Goal: Transaction & Acquisition: Purchase product/service

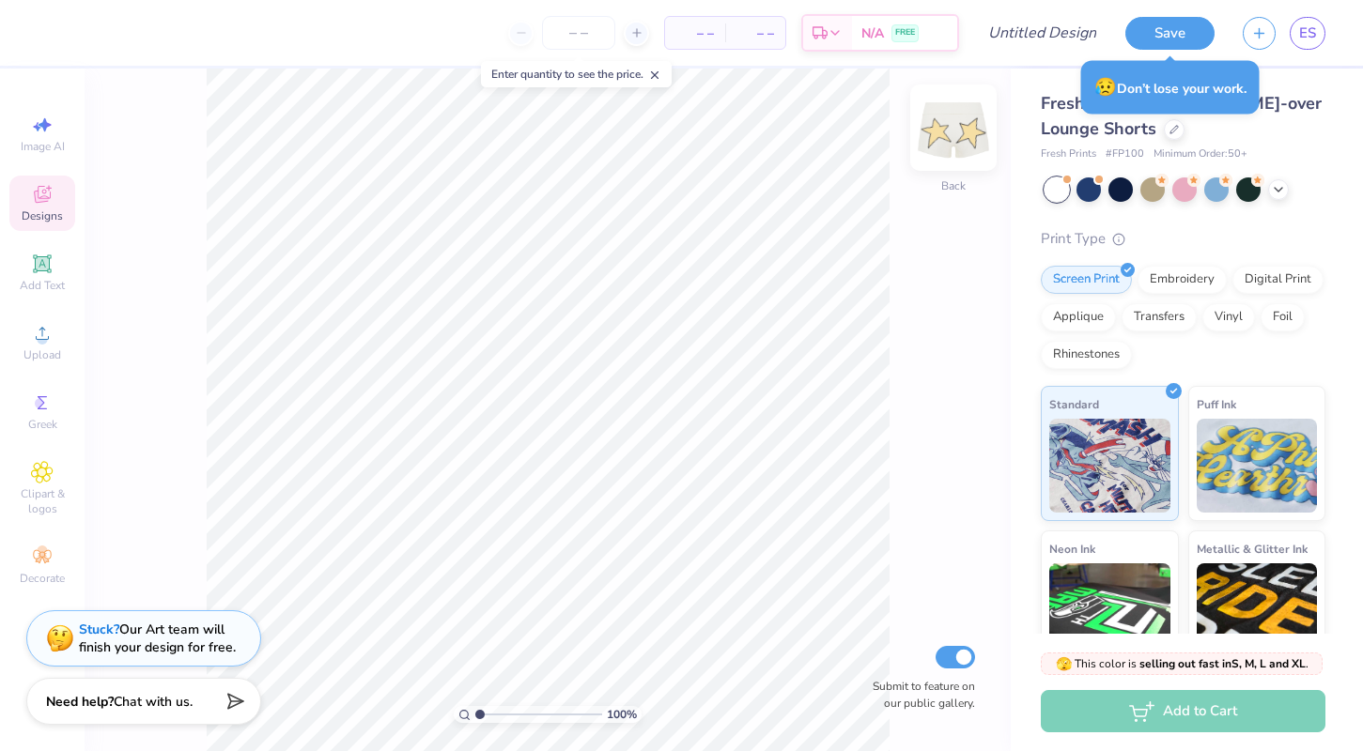
click at [950, 133] on img at bounding box center [953, 127] width 75 height 75
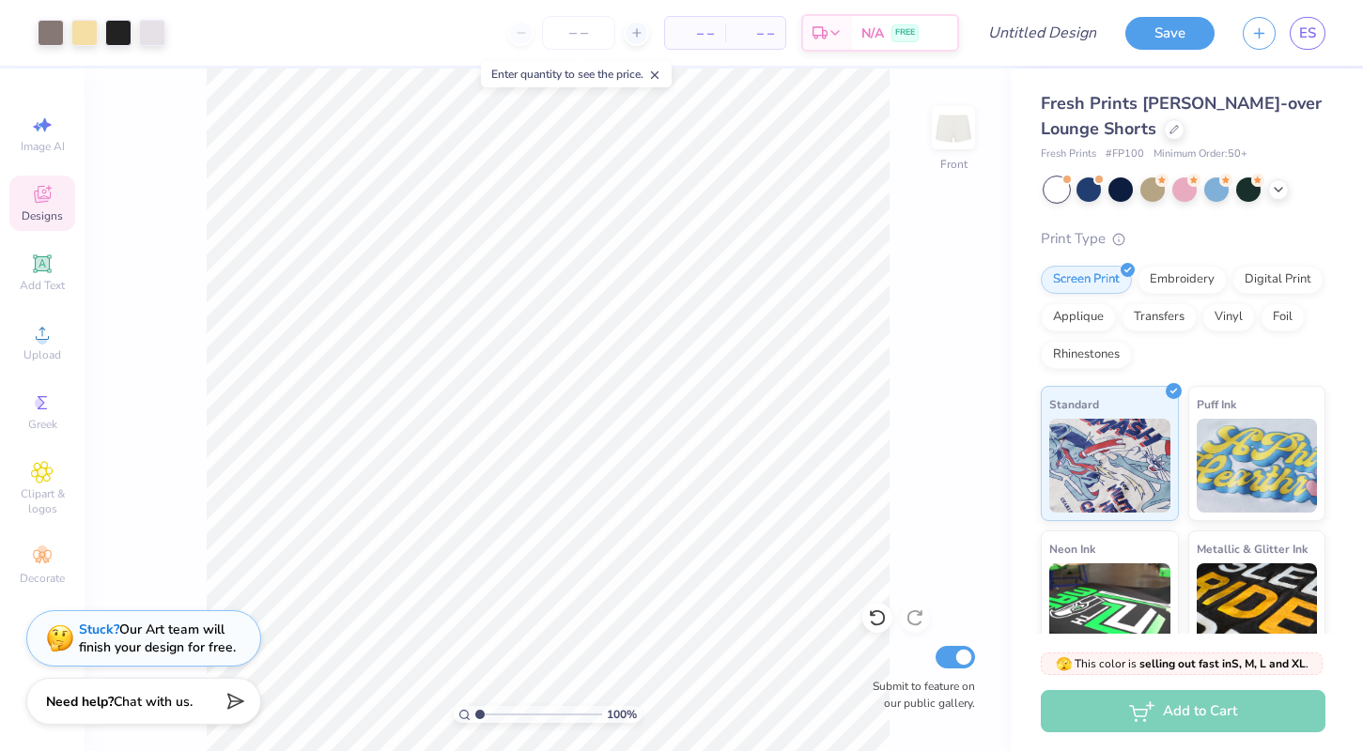
click at [661, 79] on icon at bounding box center [654, 75] width 13 height 13
click at [953, 127] on img at bounding box center [953, 127] width 75 height 75
click at [960, 139] on img at bounding box center [953, 127] width 75 height 75
click at [945, 147] on img at bounding box center [953, 127] width 75 height 75
click at [963, 152] on img at bounding box center [953, 127] width 75 height 75
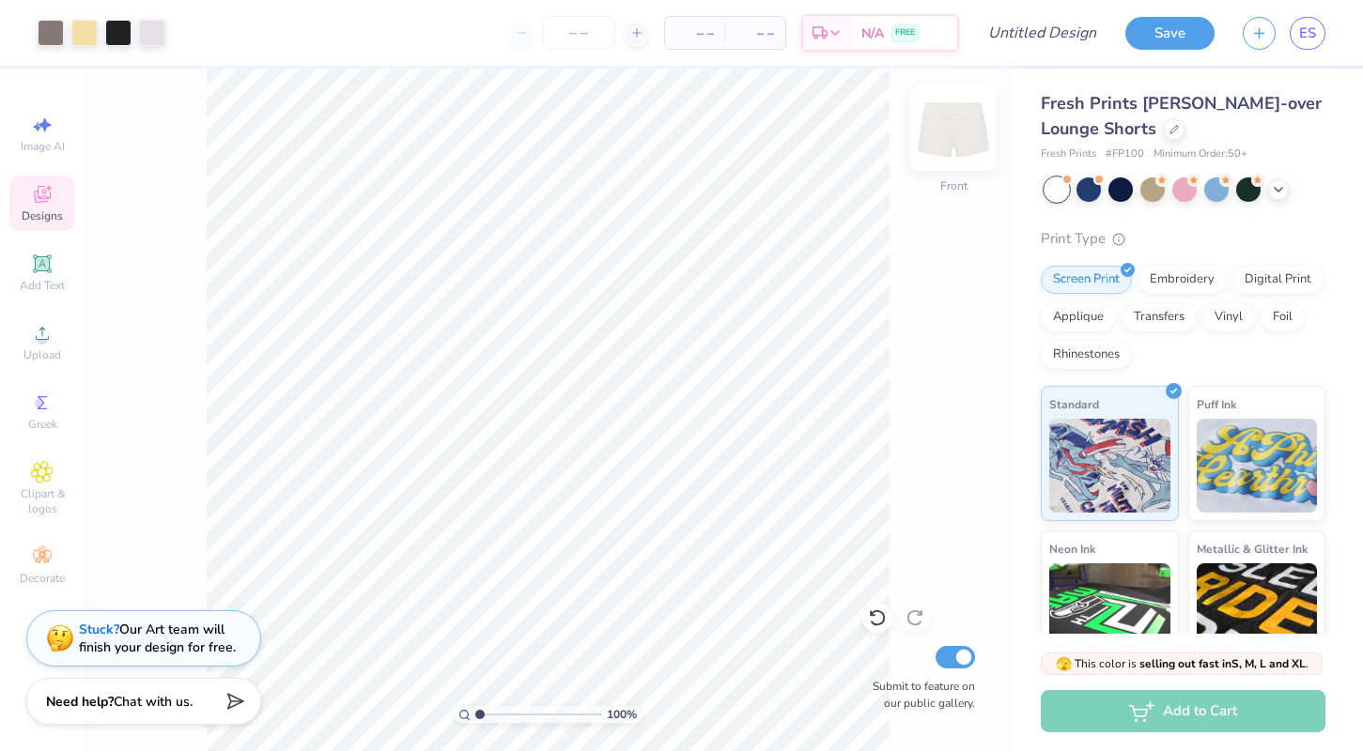
click at [959, 152] on img at bounding box center [953, 127] width 75 height 75
click at [945, 122] on img at bounding box center [953, 127] width 75 height 75
click at [961, 137] on img at bounding box center [953, 127] width 75 height 75
click at [950, 139] on img at bounding box center [953, 127] width 75 height 75
click at [1180, 134] on div at bounding box center [1174, 127] width 21 height 21
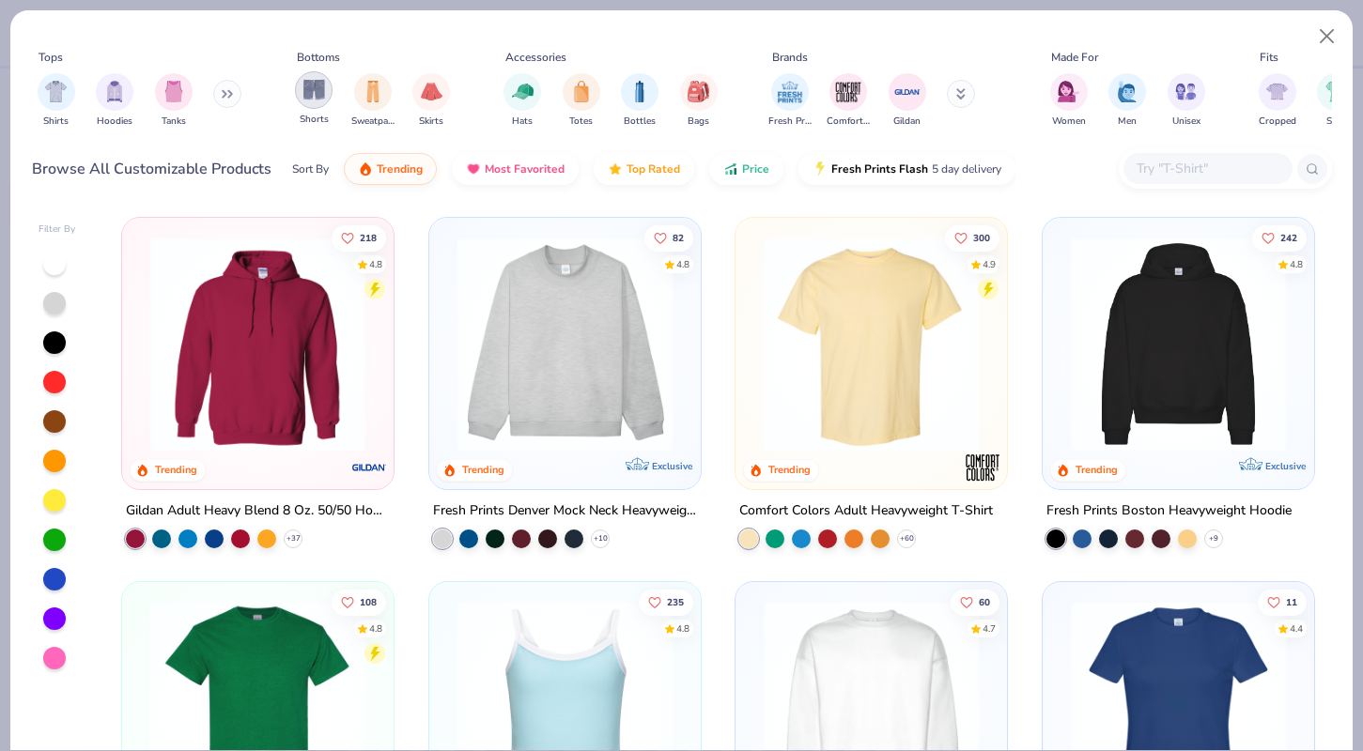
click at [313, 86] on img "filter for Shorts" at bounding box center [314, 90] width 22 height 22
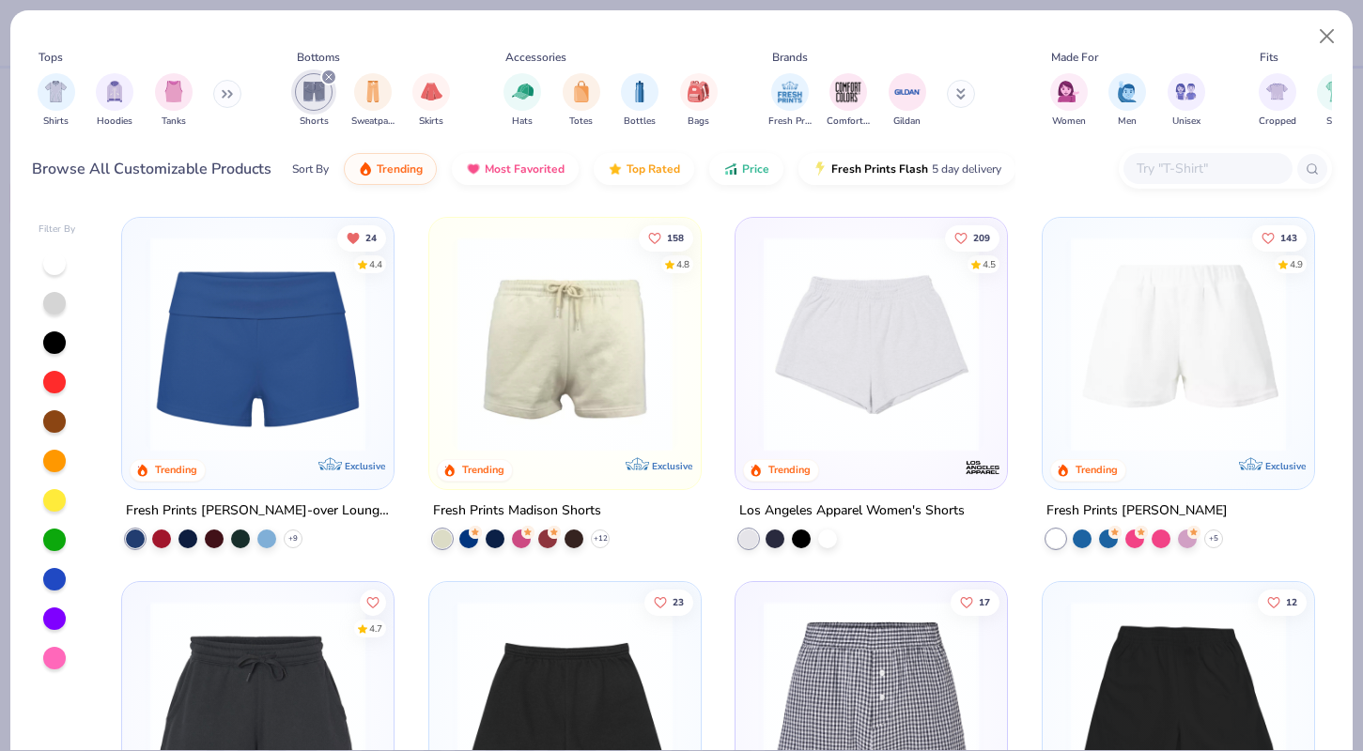
click at [285, 363] on img at bounding box center [258, 344] width 234 height 215
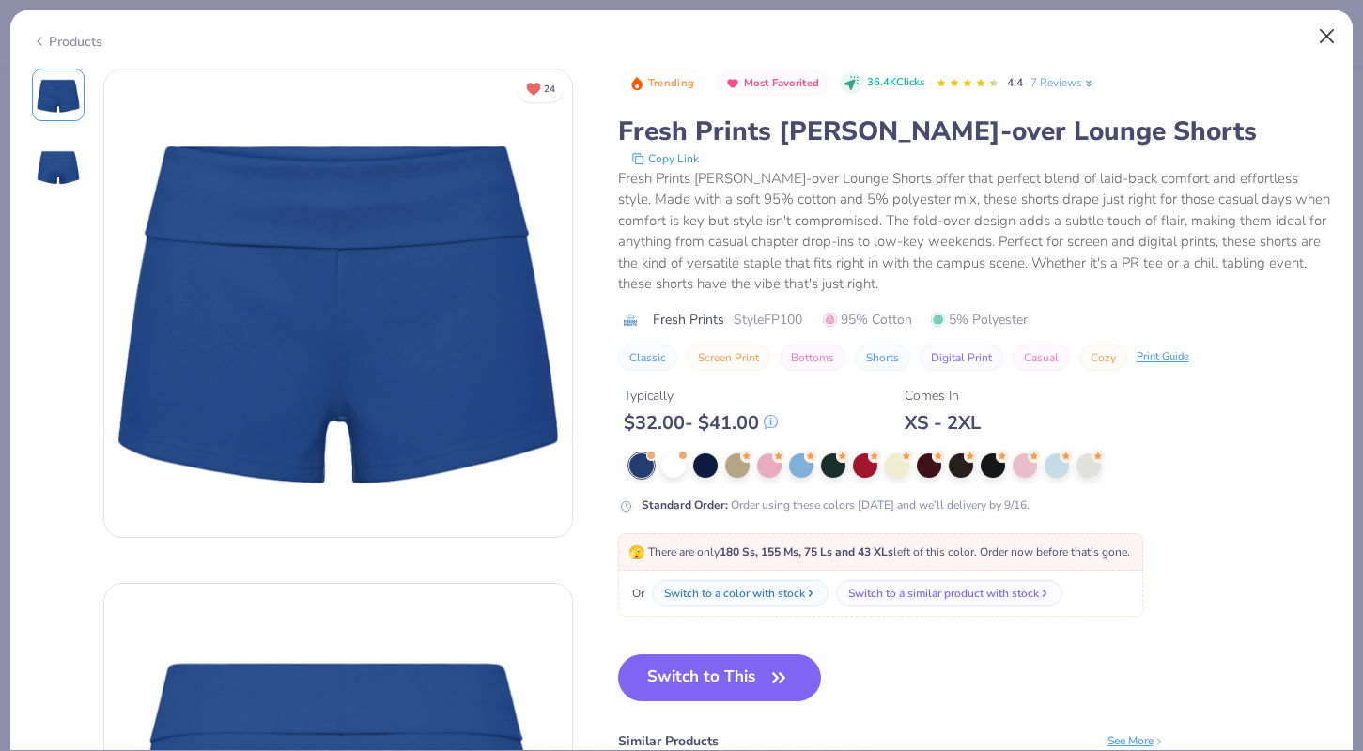
click at [1334, 30] on button "Close" at bounding box center [1327, 37] width 36 height 36
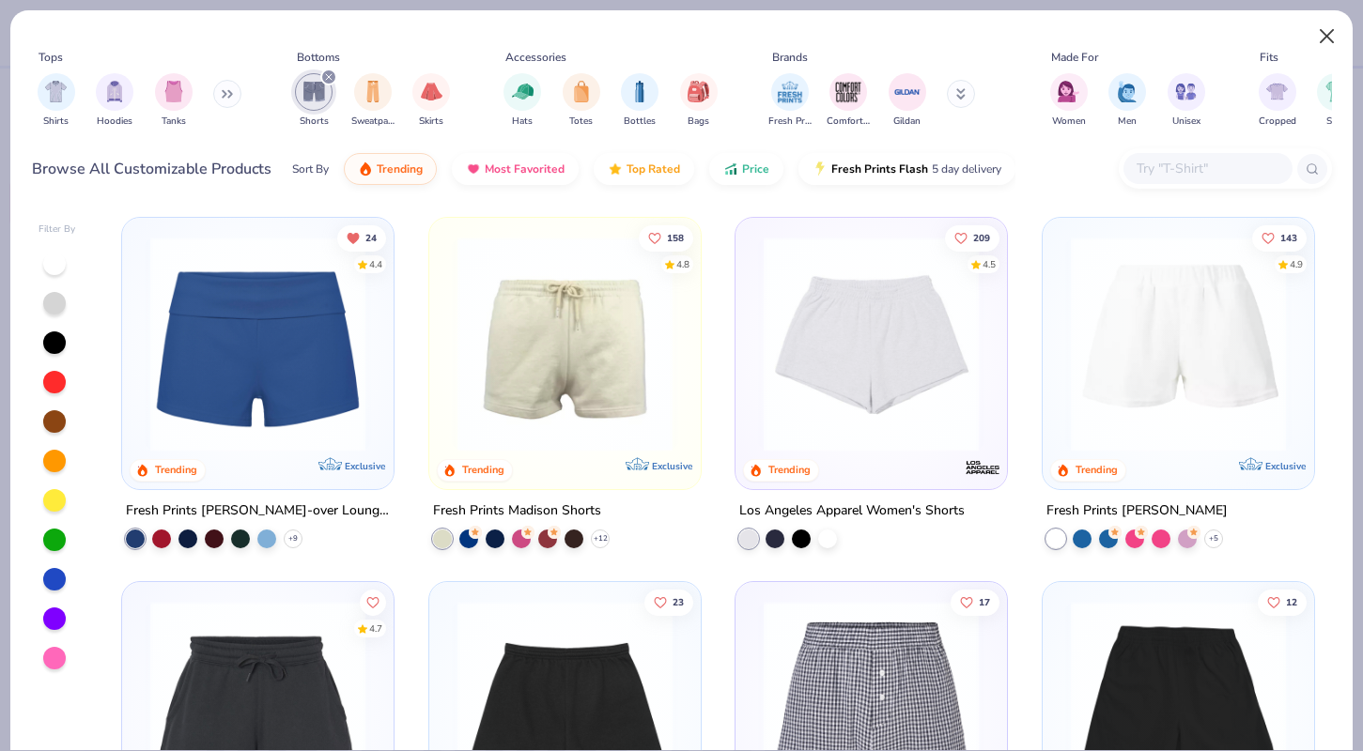
click at [1328, 37] on button "Close" at bounding box center [1327, 37] width 36 height 36
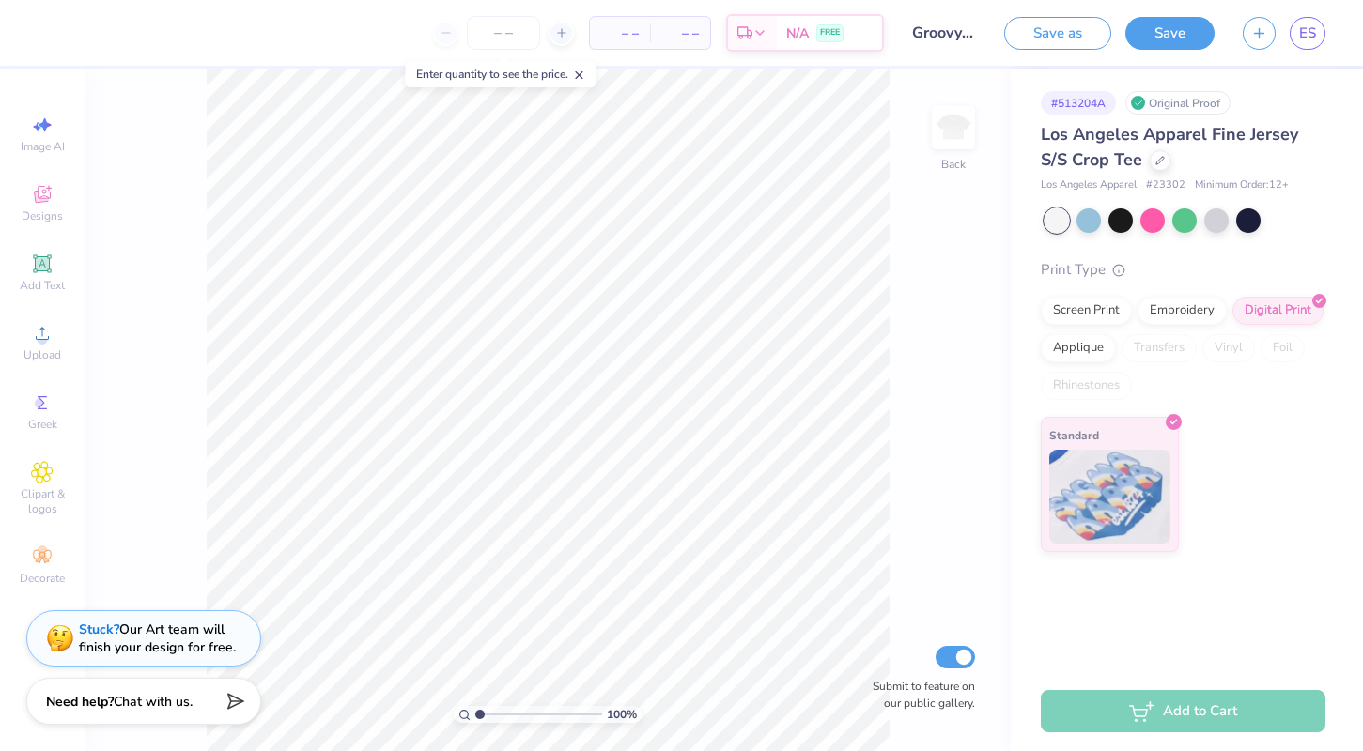
drag, startPoint x: 485, startPoint y: 715, endPoint x: 475, endPoint y: 718, distance: 9.8
type input "1"
click at [475, 718] on input "range" at bounding box center [538, 714] width 127 height 17
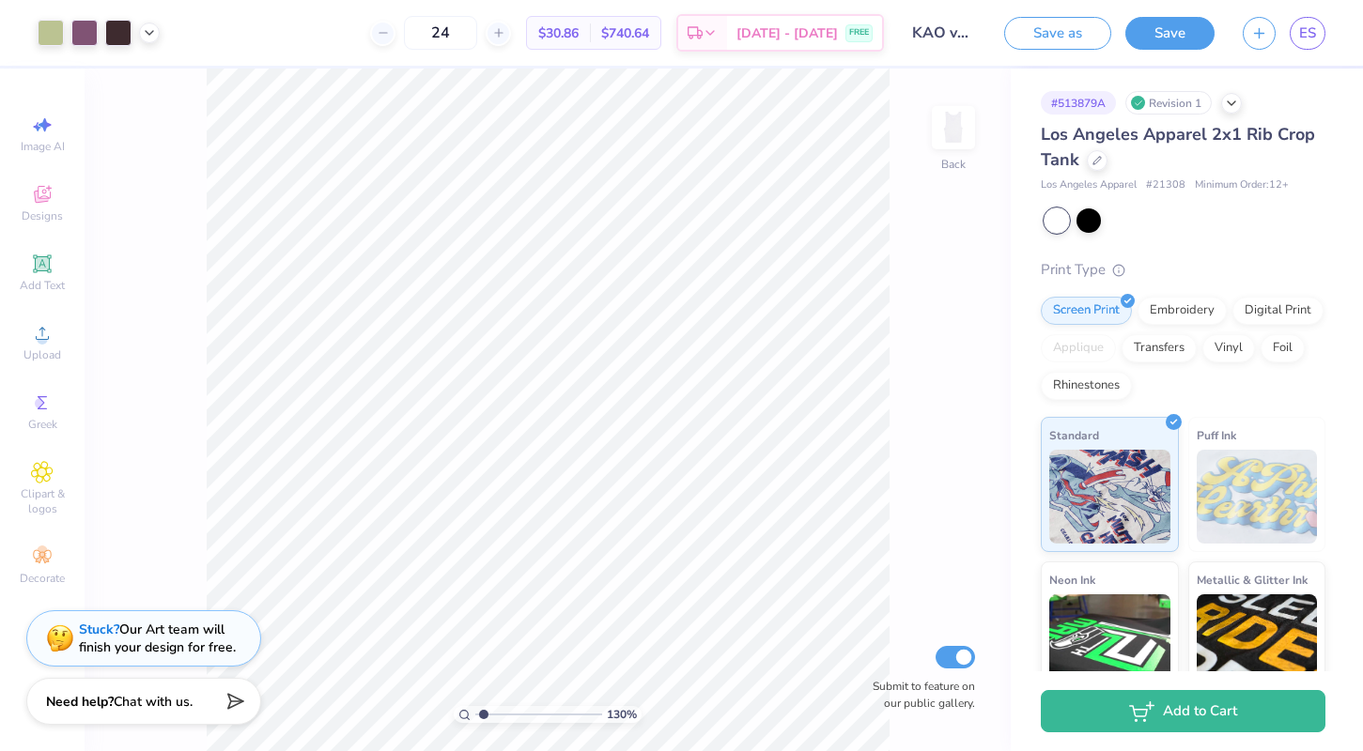
click at [484, 712] on input "range" at bounding box center [538, 714] width 127 height 17
drag, startPoint x: 483, startPoint y: 718, endPoint x: 496, endPoint y: 716, distance: 13.3
click at [496, 716] on input "range" at bounding box center [538, 714] width 127 height 17
drag, startPoint x: 496, startPoint y: 716, endPoint x: 486, endPoint y: 720, distance: 11.3
click at [486, 720] on input "range" at bounding box center [538, 714] width 127 height 17
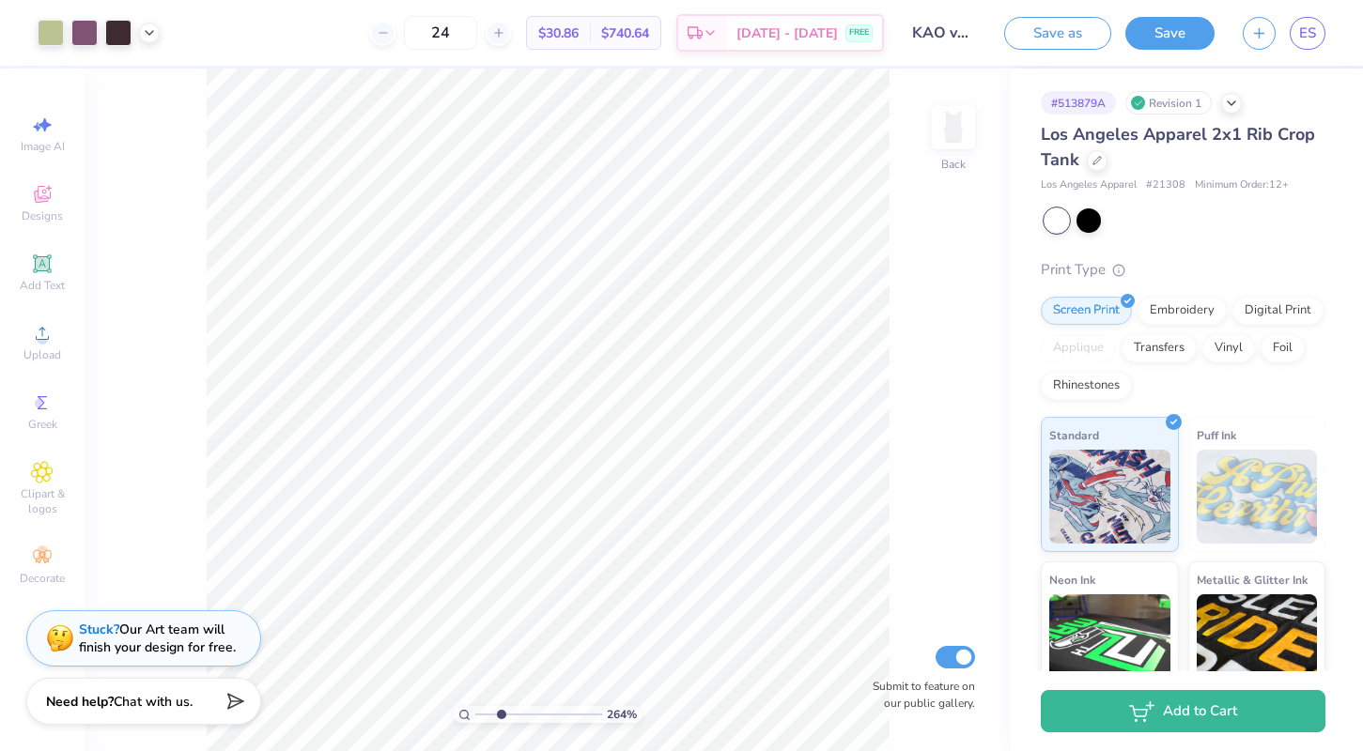
drag, startPoint x: 484, startPoint y: 716, endPoint x: 501, endPoint y: 714, distance: 17.0
click at [501, 714] on input "range" at bounding box center [538, 714] width 127 height 17
click at [1100, 158] on icon at bounding box center [1096, 158] width 9 height 9
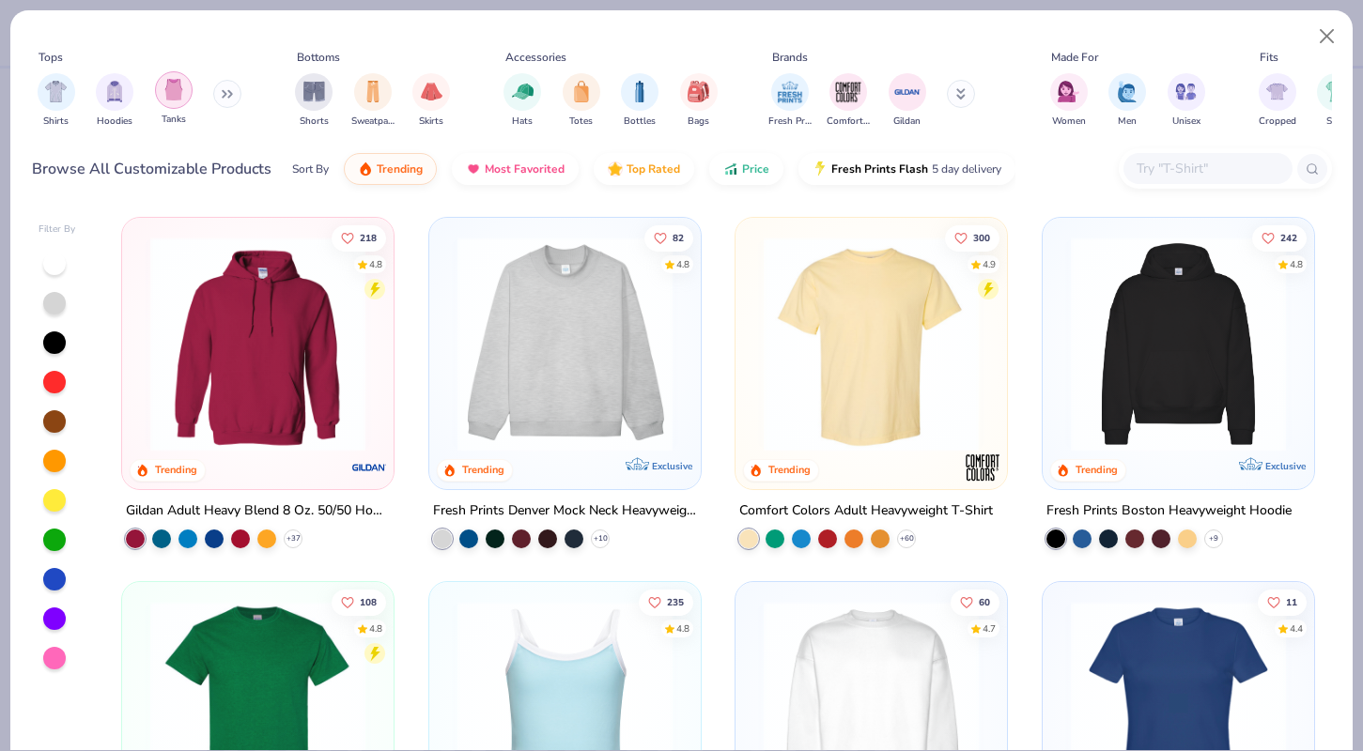
click at [170, 94] on img "filter for Tanks" at bounding box center [173, 90] width 21 height 22
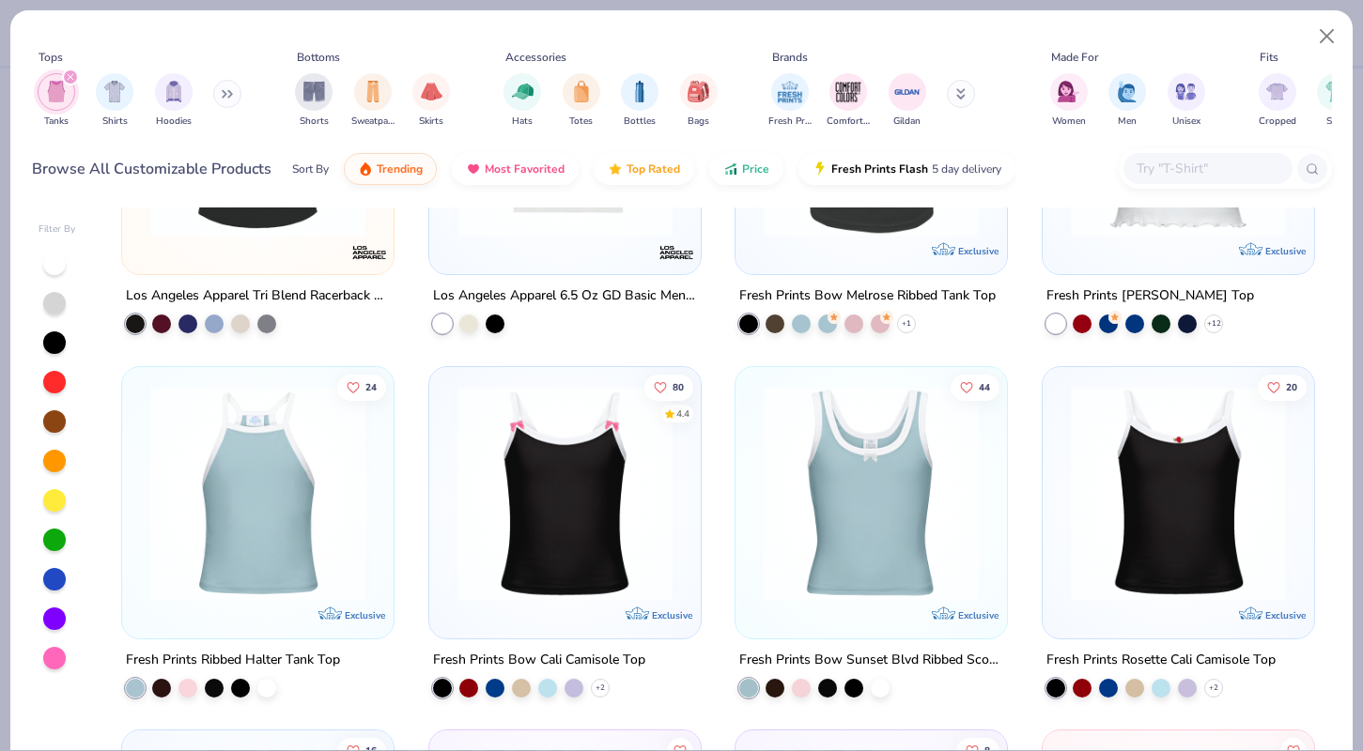
scroll to position [3100, 0]
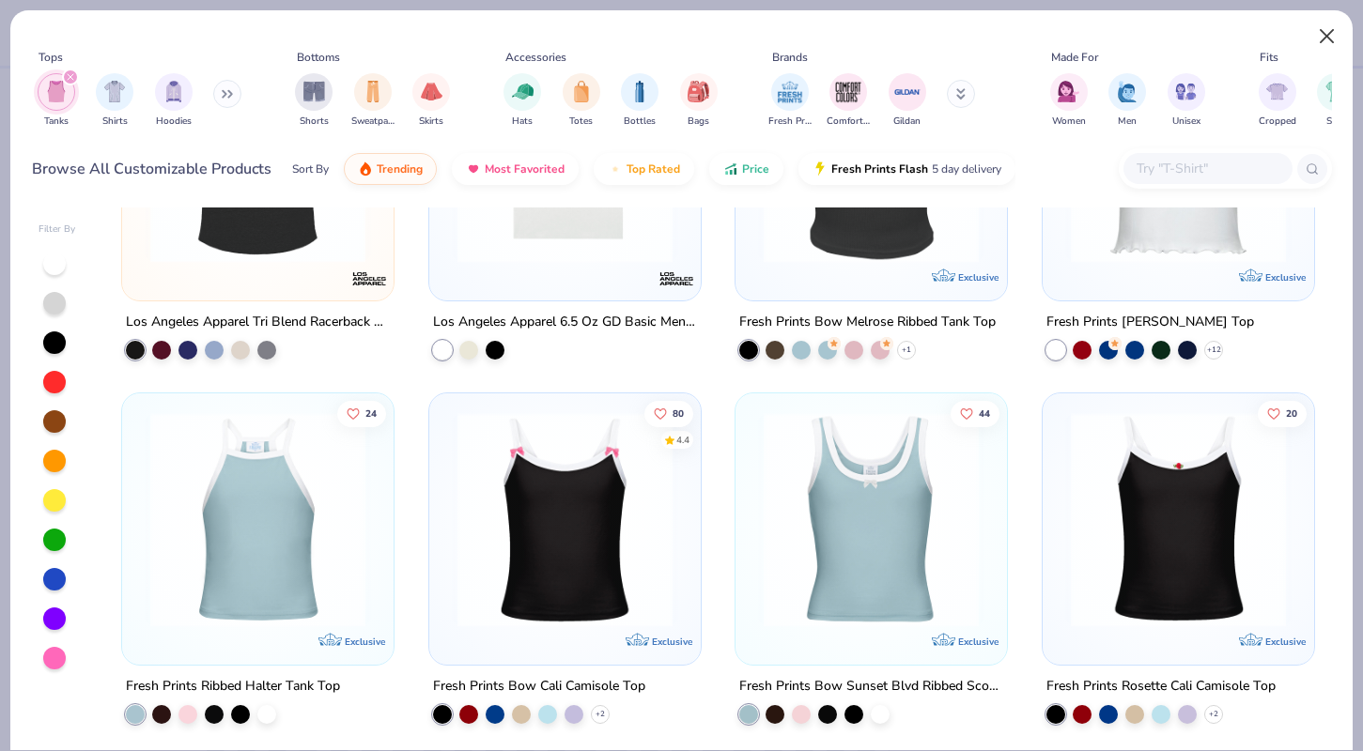
click at [1326, 34] on button "Close" at bounding box center [1327, 37] width 36 height 36
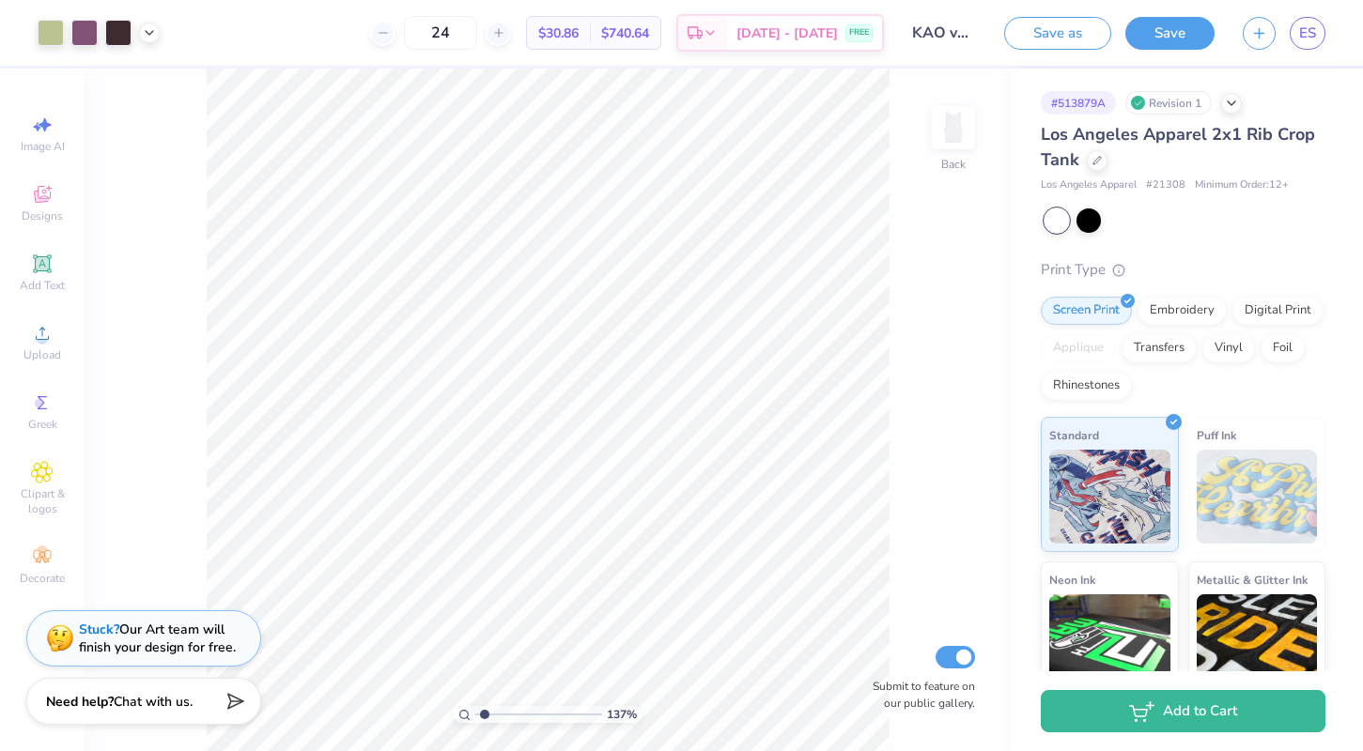
type input "1.3"
drag, startPoint x: 502, startPoint y: 716, endPoint x: 484, endPoint y: 721, distance: 19.6
click at [484, 721] on input "range" at bounding box center [538, 714] width 127 height 17
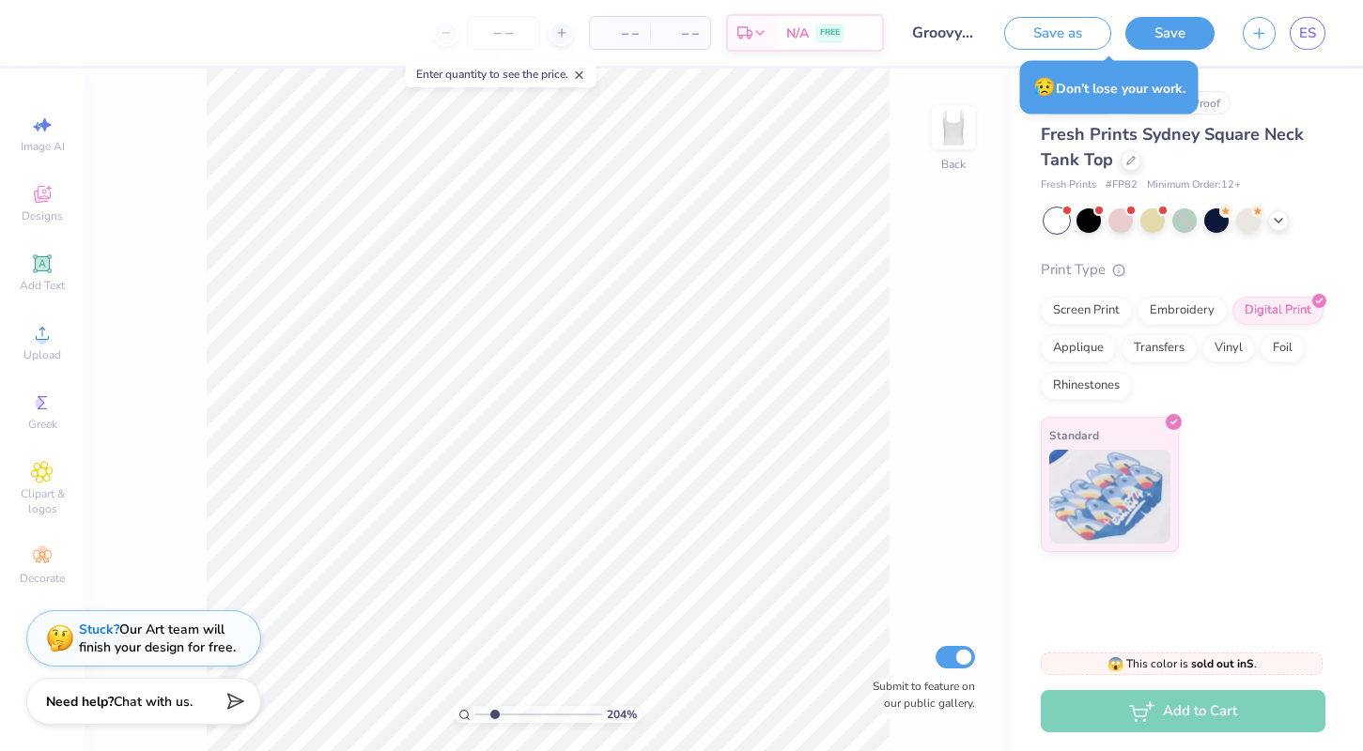
drag, startPoint x: 479, startPoint y: 716, endPoint x: 494, endPoint y: 715, distance: 15.1
click at [494, 715] on input "range" at bounding box center [538, 714] width 127 height 17
drag, startPoint x: 493, startPoint y: 715, endPoint x: 471, endPoint y: 718, distance: 21.8
type input "1"
click at [471, 718] on div "100 %" at bounding box center [548, 714] width 188 height 17
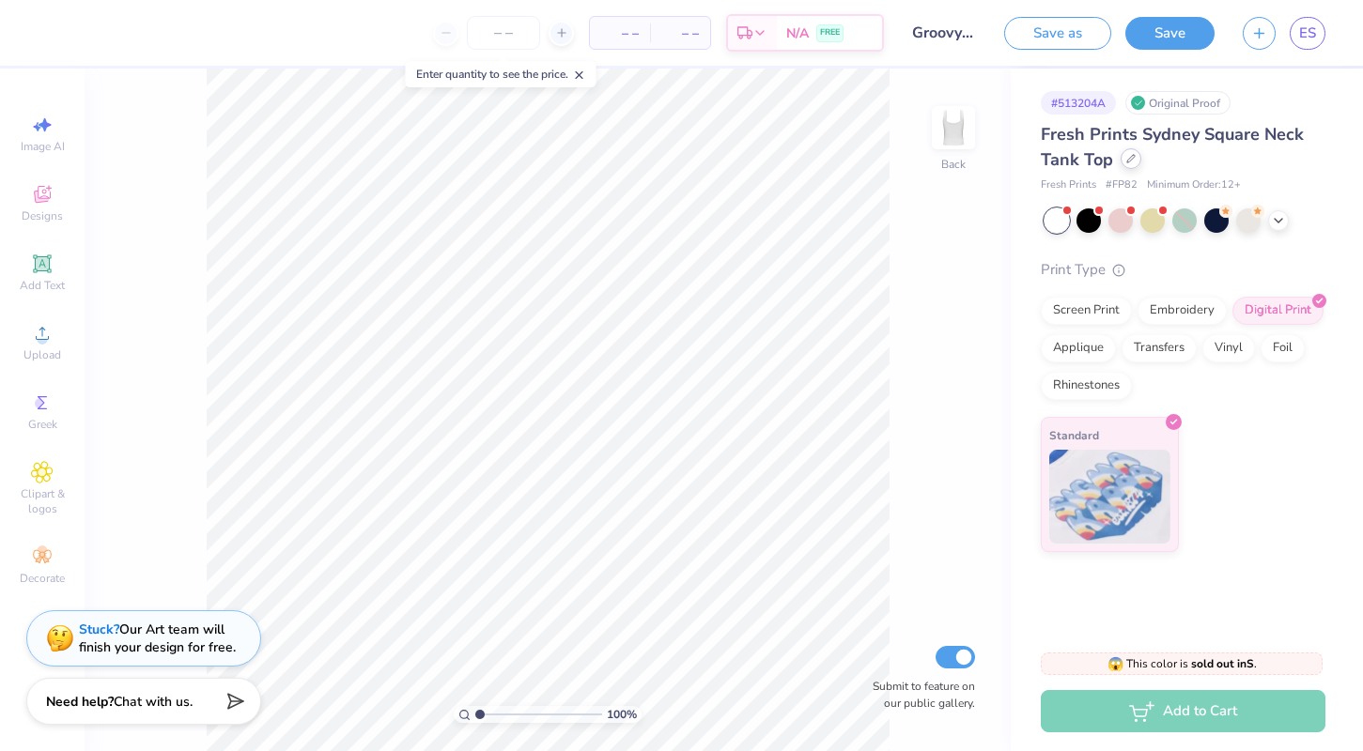
click at [1125, 166] on div at bounding box center [1130, 158] width 21 height 21
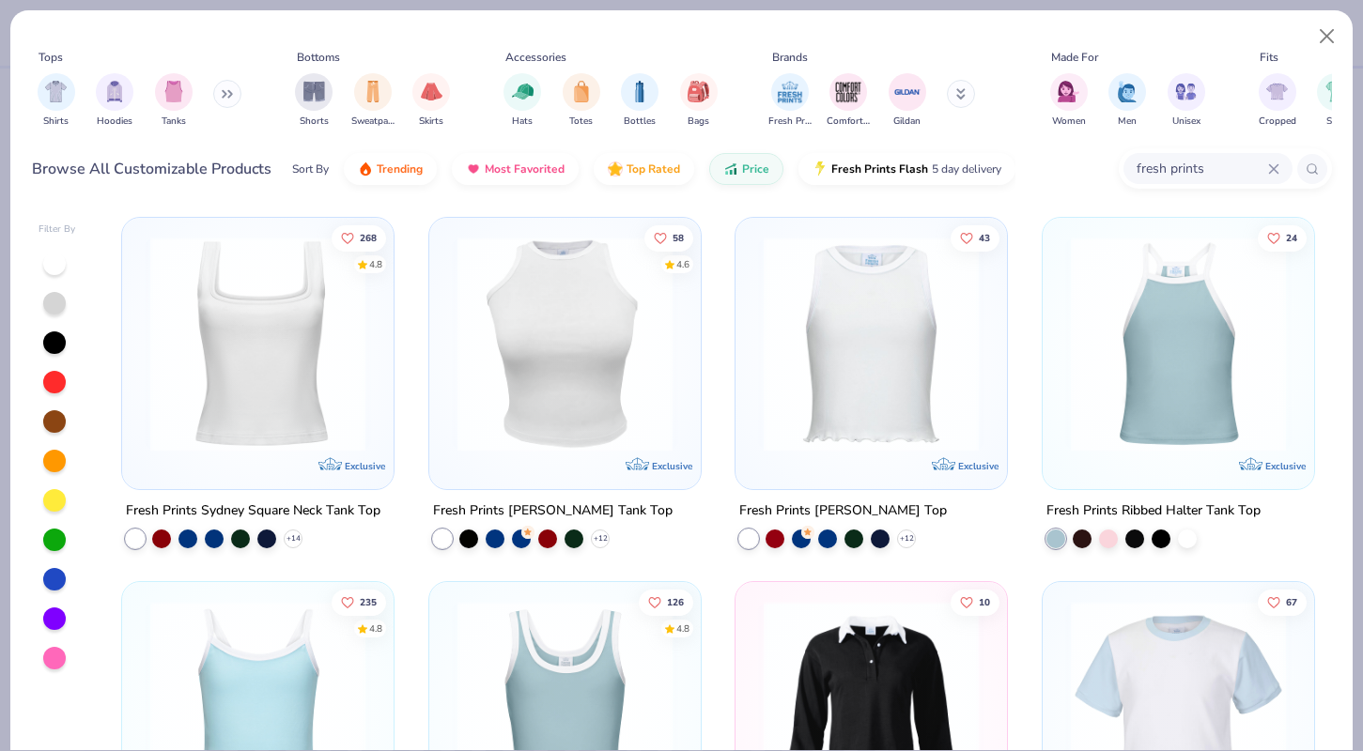
click at [306, 347] on img at bounding box center [258, 344] width 234 height 215
